Goal: Task Accomplishment & Management: Manage account settings

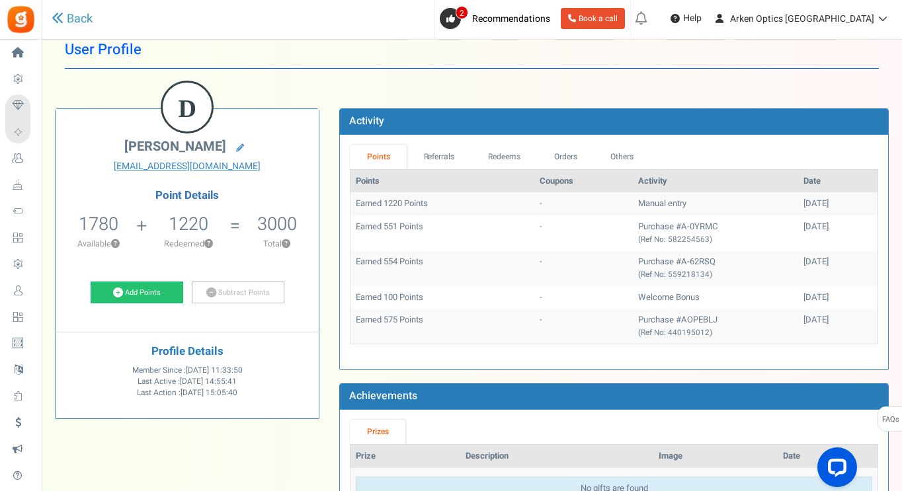
click at [661, 202] on td "Manual entry" at bounding box center [715, 203] width 165 height 23
click at [633, 229] on td "Purchase #A-0YRMC (Ref No: 582254563)" at bounding box center [715, 232] width 165 height 35
click at [505, 151] on link "Redeems" at bounding box center [504, 157] width 66 height 24
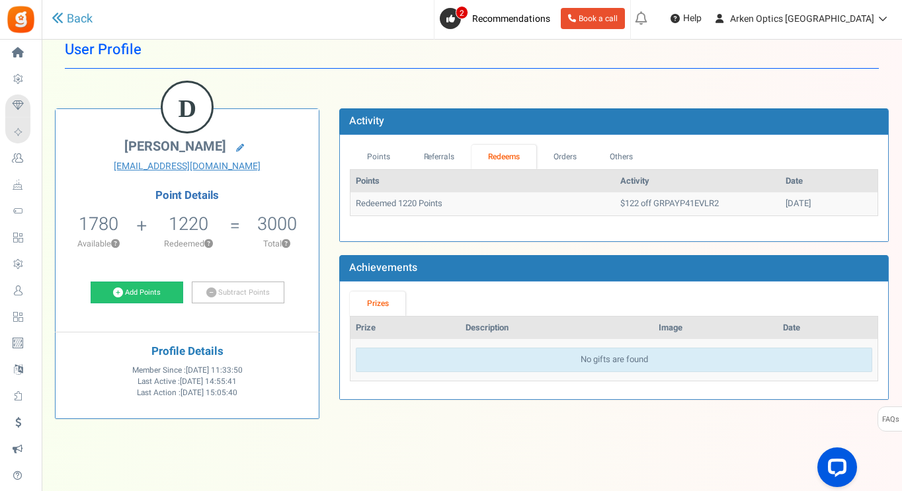
click at [661, 205] on td "$122 off GRPAYP41EVLR2" at bounding box center [697, 203] width 165 height 23
click at [430, 159] on link "Referrals" at bounding box center [438, 157] width 65 height 24
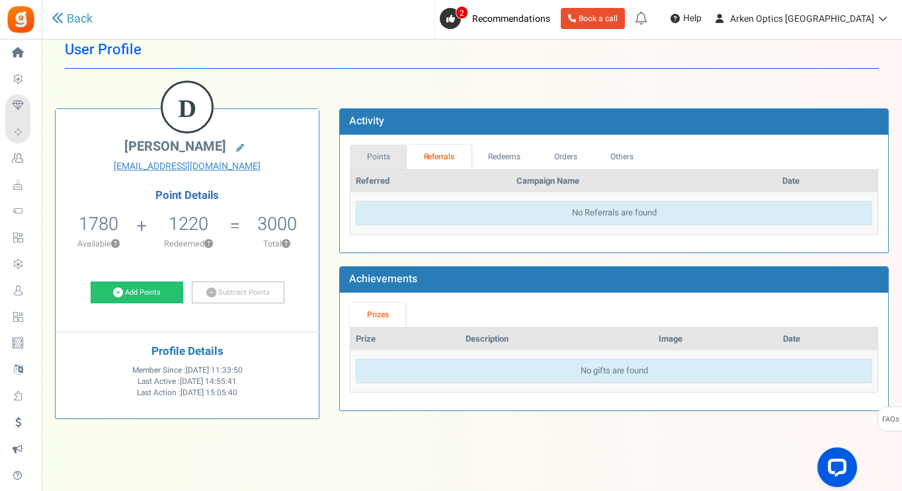
click at [367, 165] on link "Points" at bounding box center [378, 157] width 57 height 24
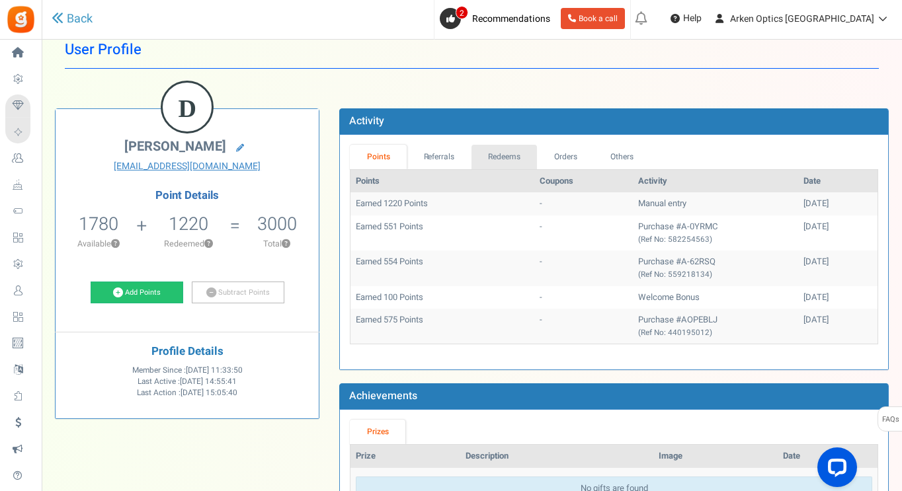
click at [520, 161] on link "Redeems" at bounding box center [504, 157] width 66 height 24
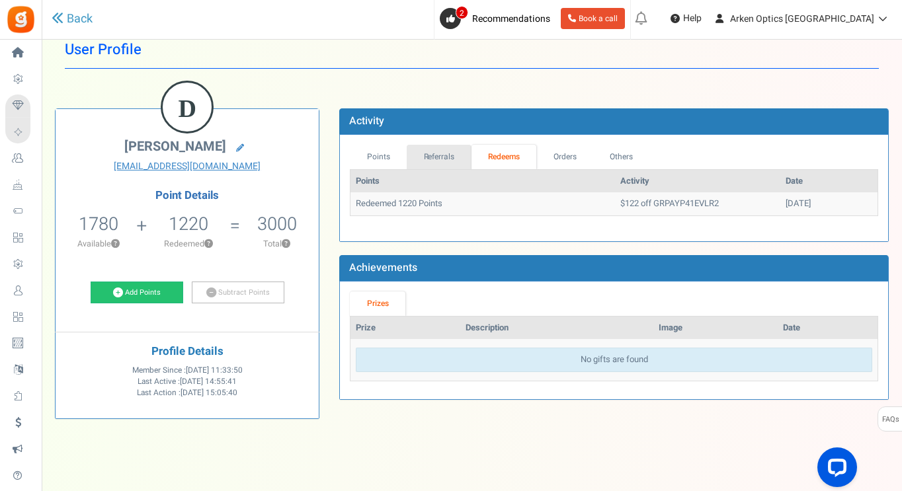
click at [446, 155] on link "Referrals" at bounding box center [438, 157] width 65 height 24
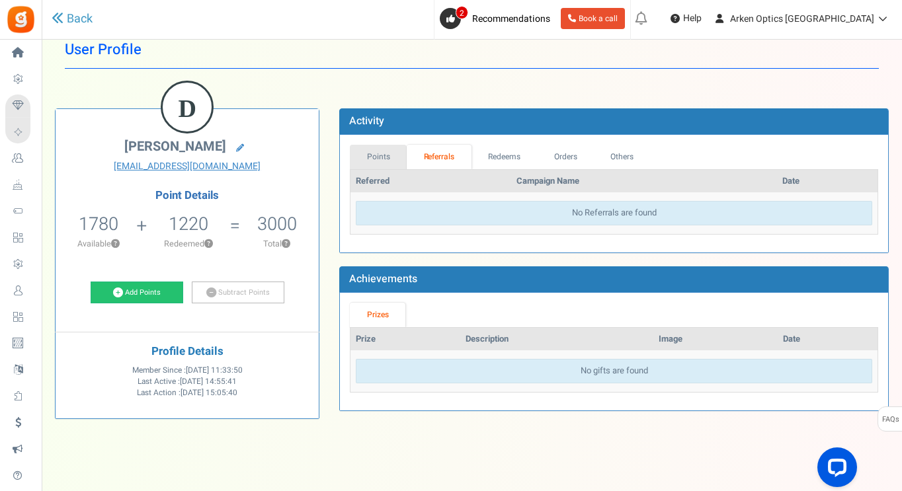
click at [377, 155] on link "Points" at bounding box center [378, 157] width 57 height 24
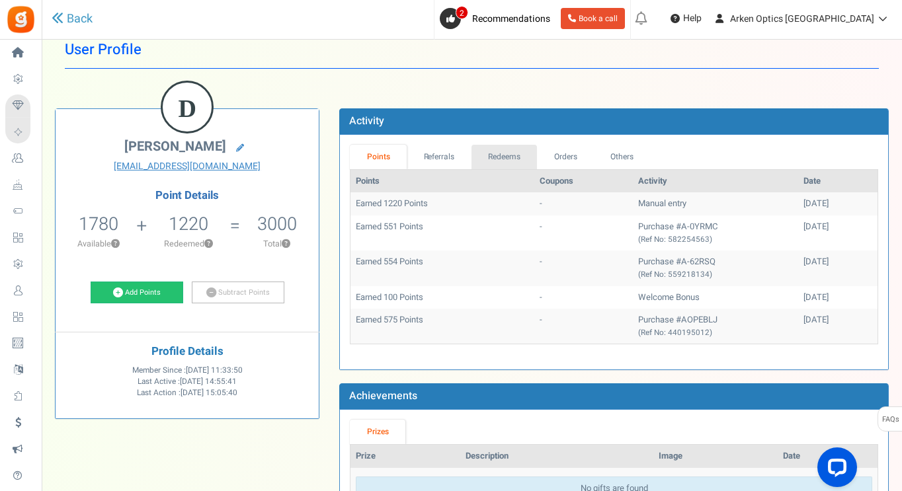
click at [504, 161] on link "Redeems" at bounding box center [504, 157] width 66 height 24
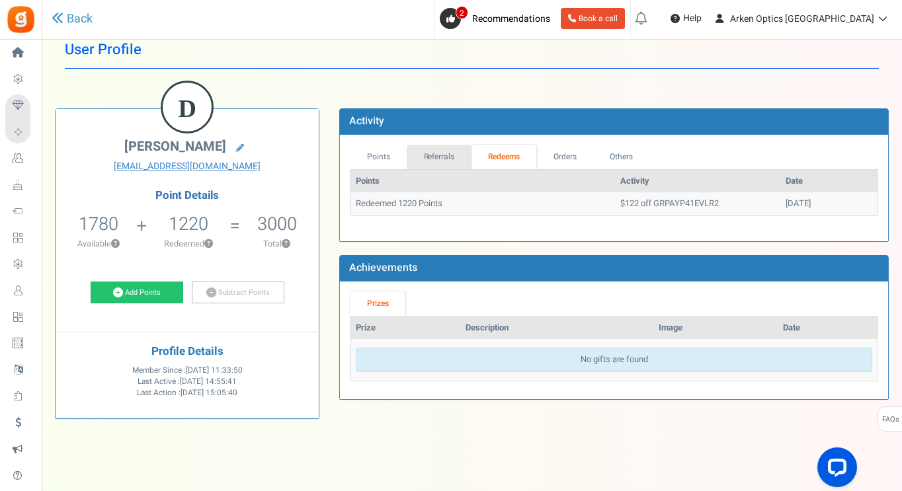
click at [451, 159] on link "Referrals" at bounding box center [438, 157] width 65 height 24
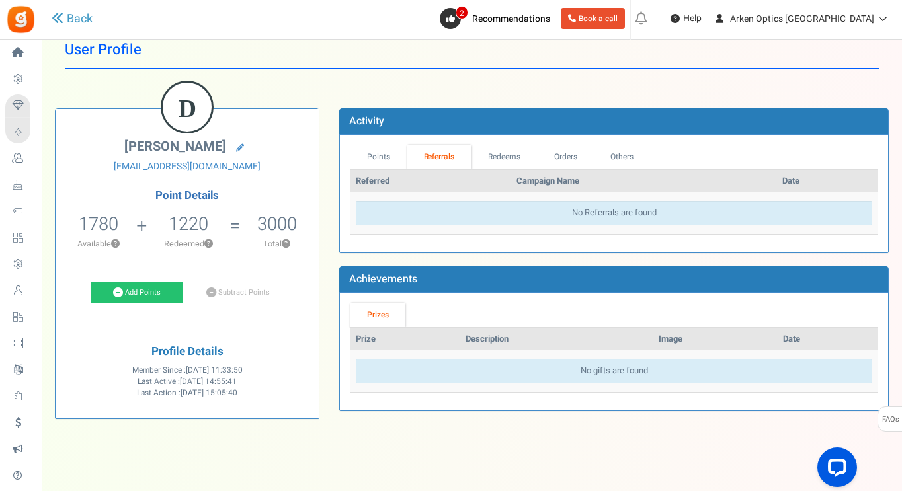
click at [511, 171] on th "Campaign Name" at bounding box center [644, 181] width 266 height 23
click at [511, 161] on link "Redeems" at bounding box center [504, 157] width 66 height 24
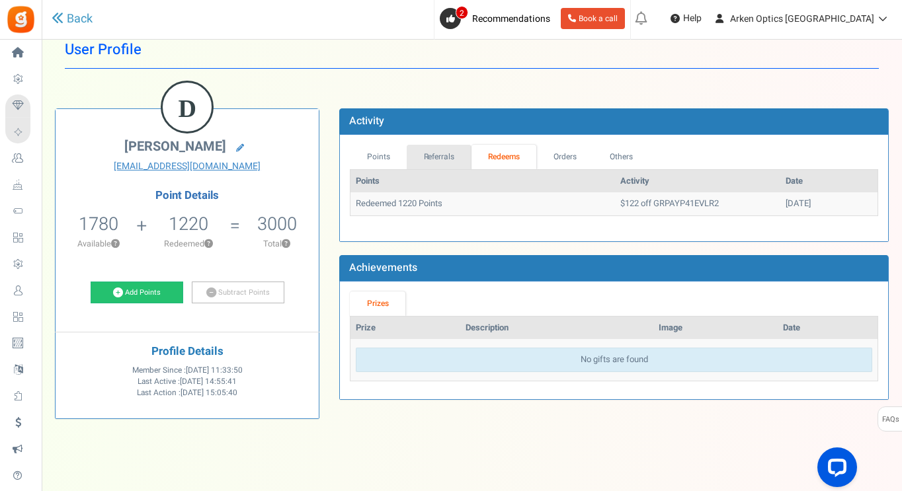
click at [443, 163] on link "Referrals" at bounding box center [438, 157] width 65 height 24
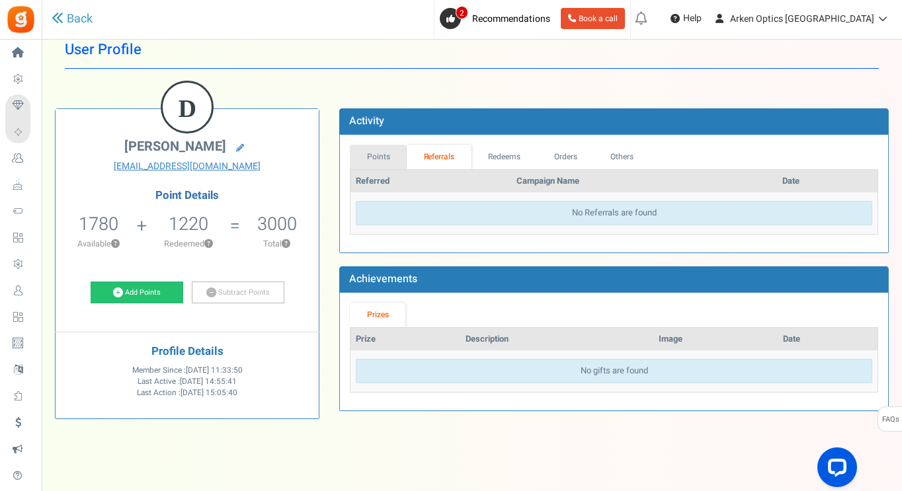
click at [391, 166] on link "Points" at bounding box center [378, 157] width 57 height 24
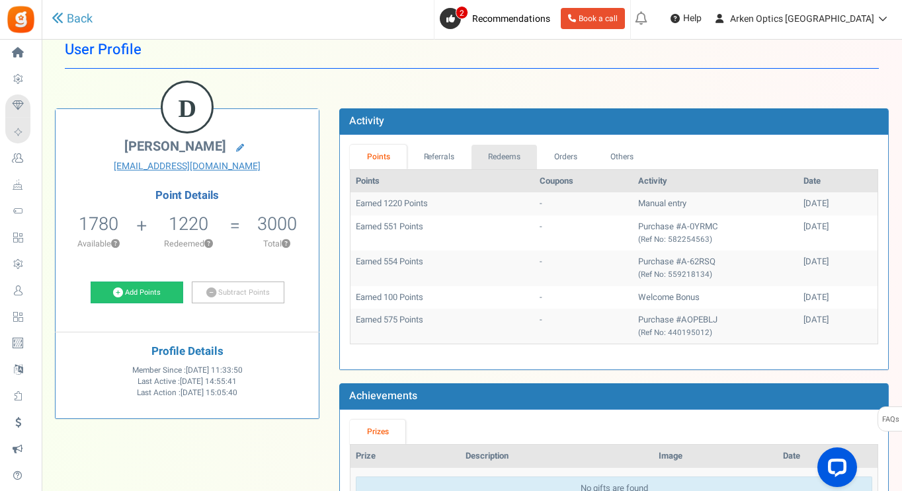
click at [500, 151] on link "Redeems" at bounding box center [504, 157] width 66 height 24
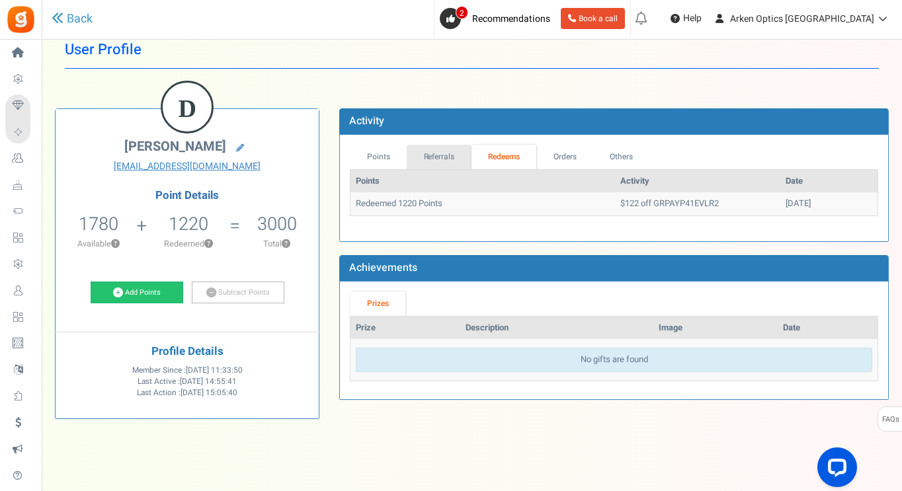
click at [455, 157] on link "Referrals" at bounding box center [438, 157] width 65 height 24
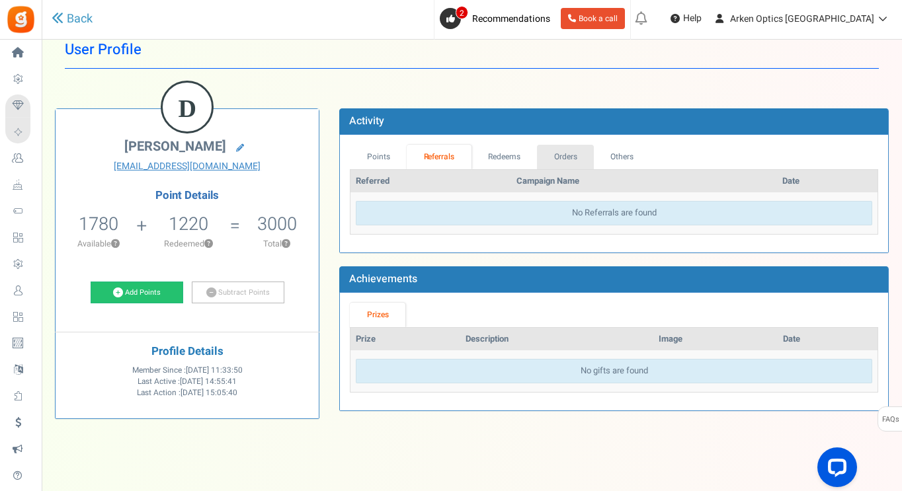
click at [570, 160] on link "Orders" at bounding box center [565, 157] width 57 height 24
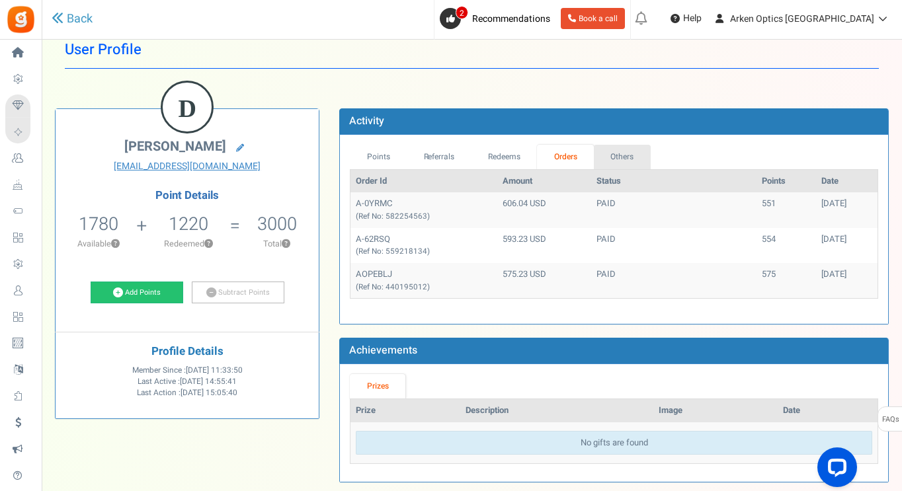
click at [640, 161] on link "Others" at bounding box center [622, 157] width 57 height 24
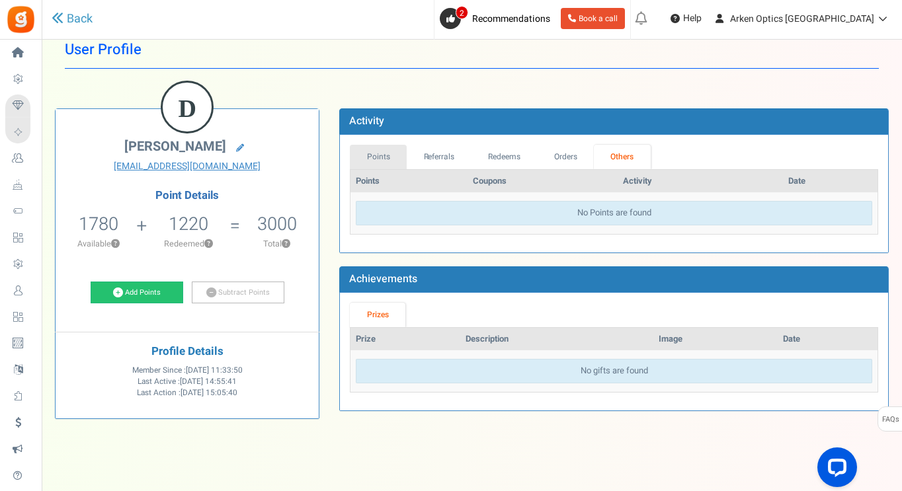
click at [376, 151] on link "Points" at bounding box center [378, 157] width 57 height 24
